Goal: Complete application form: Complete application form

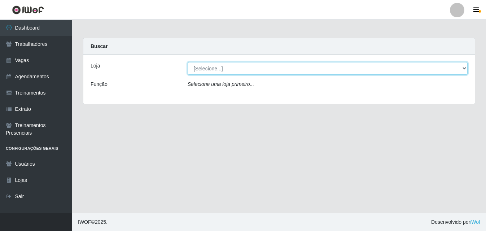
click at [464, 69] on select "[Selecione...] Bemais Supermercados - B5 Anatólia" at bounding box center [328, 68] width 280 height 13
click at [188, 62] on select "[Selecione...] Bemais Supermercados - B5 Anatólia" at bounding box center [328, 68] width 280 height 13
click at [462, 69] on select "[Selecione...] Bemais Supermercados - B5 Anatólia" at bounding box center [328, 68] width 280 height 13
select select "405"
click at [188, 62] on select "[Selecione...] Bemais Supermercados - B5 Anatólia" at bounding box center [328, 68] width 280 height 13
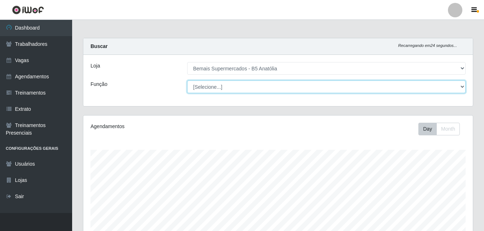
click at [463, 88] on select "[Selecione...] ASG ASG + ASG ++ Auxiliar de Estacionamento Auxiliar de Estacion…" at bounding box center [326, 86] width 279 height 13
click at [187, 80] on select "[Selecione...] ASG ASG + ASG ++ Auxiliar de Estacionamento Auxiliar de Estacion…" at bounding box center [326, 86] width 279 height 13
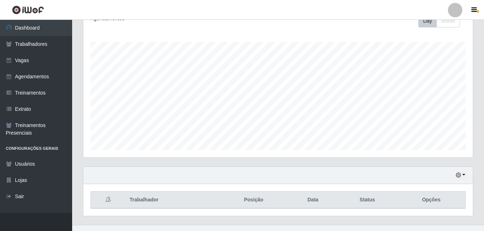
scroll to position [120, 0]
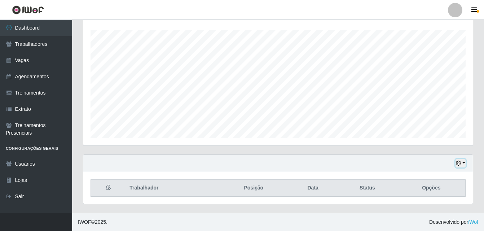
click at [464, 162] on button "button" at bounding box center [461, 163] width 10 height 8
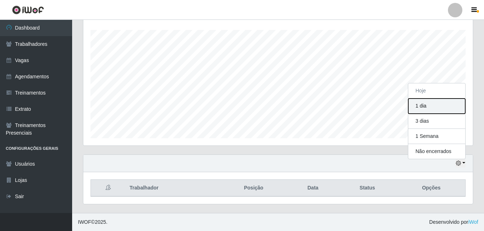
click at [421, 111] on button "1 dia" at bounding box center [436, 106] width 57 height 15
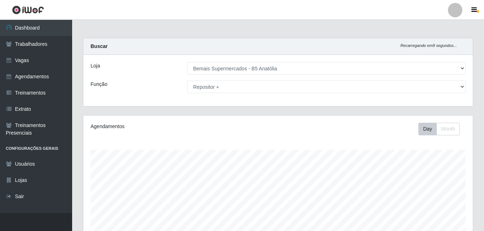
scroll to position [120, 0]
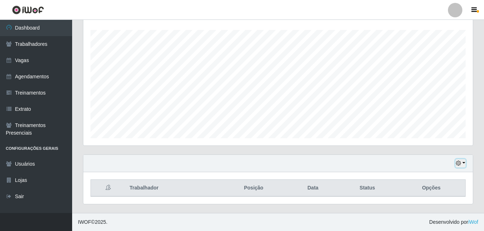
click at [465, 163] on button "button" at bounding box center [461, 163] width 10 height 8
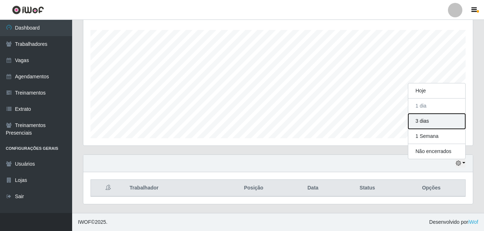
click at [428, 123] on button "3 dias" at bounding box center [436, 121] width 57 height 15
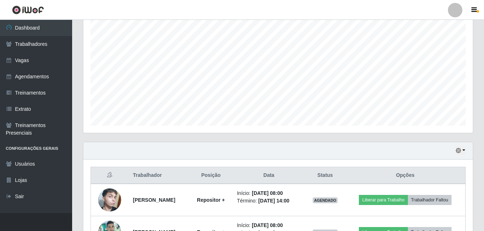
scroll to position [184, 0]
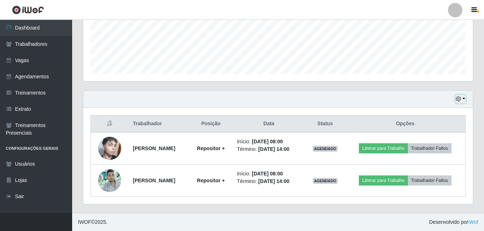
click at [463, 98] on button "button" at bounding box center [461, 99] width 10 height 8
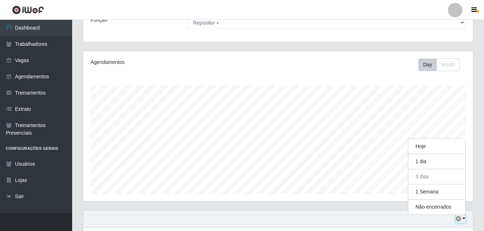
scroll to position [4, 0]
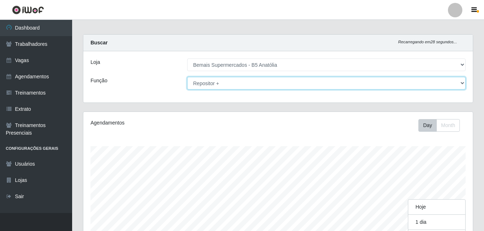
click at [462, 83] on select "[Selecione...] ASG ASG + ASG ++ Auxiliar de Estacionamento Auxiliar de Estacion…" at bounding box center [326, 83] width 279 height 13
select select "86"
click at [187, 77] on select "[Selecione...] ASG ASG + ASG ++ Auxiliar de Estacionamento Auxiliar de Estacion…" at bounding box center [326, 83] width 279 height 13
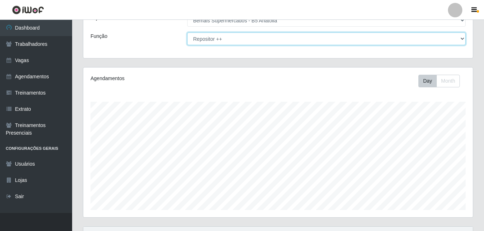
scroll to position [0, 0]
